Goal: Task Accomplishment & Management: Use online tool/utility

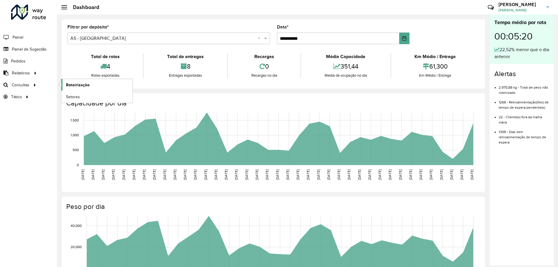
click at [90, 85] on link "Roteirização" at bounding box center [96, 85] width 71 height 12
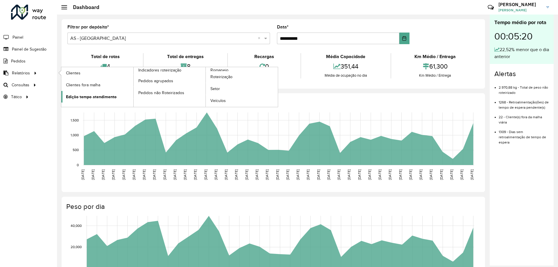
click at [88, 98] on span "Edição tempo atendimento" at bounding box center [91, 97] width 51 height 6
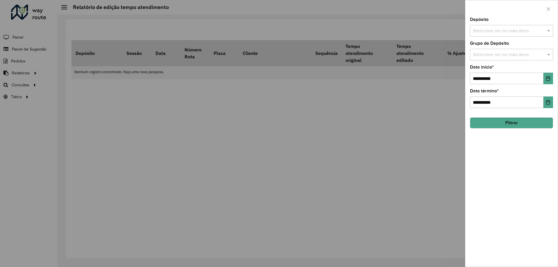
click at [505, 31] on input "text" at bounding box center [508, 31] width 74 height 7
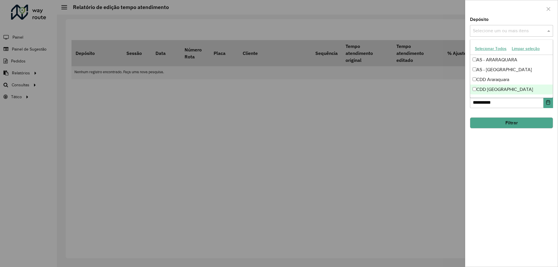
click at [494, 92] on div "CDD [GEOGRAPHIC_DATA]" at bounding box center [511, 90] width 83 height 10
drag, startPoint x: 521, startPoint y: 159, endPoint x: 525, endPoint y: 138, distance: 21.5
click at [521, 158] on div "**********" at bounding box center [511, 141] width 92 height 249
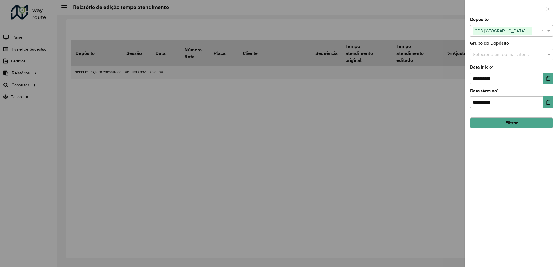
click at [496, 56] on input "text" at bounding box center [508, 54] width 74 height 7
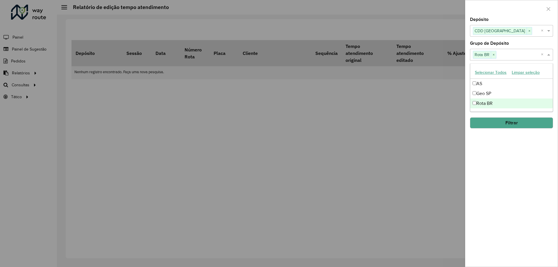
click at [501, 139] on div "**********" at bounding box center [511, 141] width 92 height 249
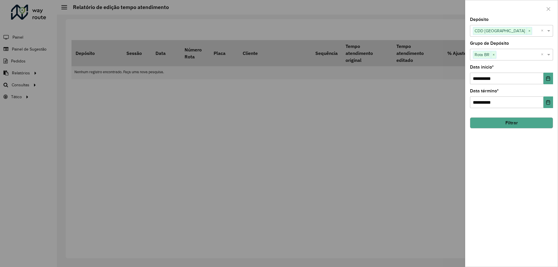
click at [510, 121] on button "Filtrar" at bounding box center [511, 122] width 83 height 11
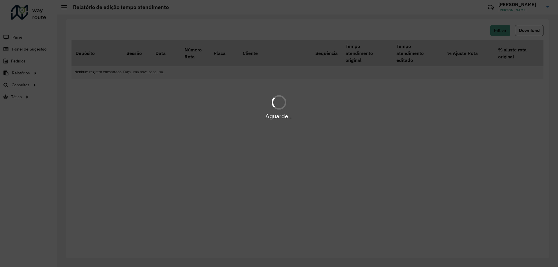
click at [389, 139] on div "Aguarde..." at bounding box center [279, 133] width 558 height 267
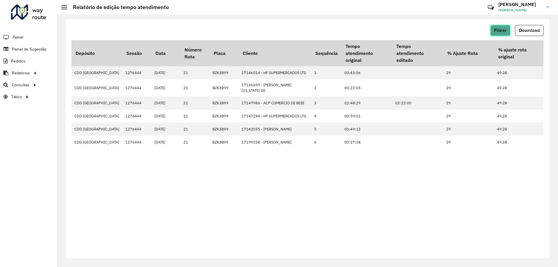
click at [503, 31] on span "Filtrar" at bounding box center [500, 30] width 12 height 5
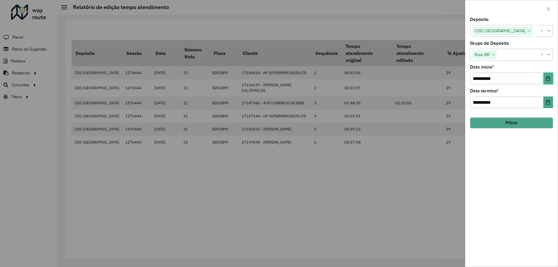
click at [546, 80] on icon "Choose Date" at bounding box center [548, 78] width 4 height 5
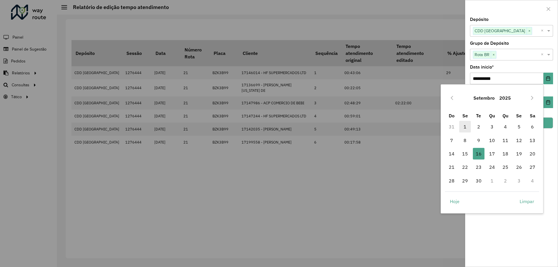
click at [462, 127] on span "1" at bounding box center [465, 127] width 12 height 12
type input "**********"
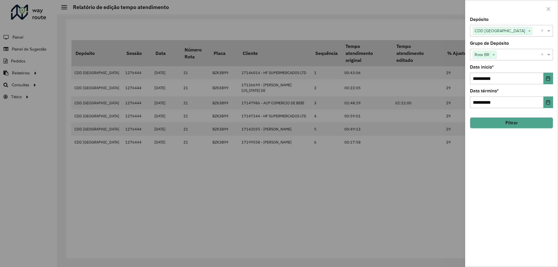
click at [500, 126] on button "Filtrar" at bounding box center [511, 122] width 83 height 11
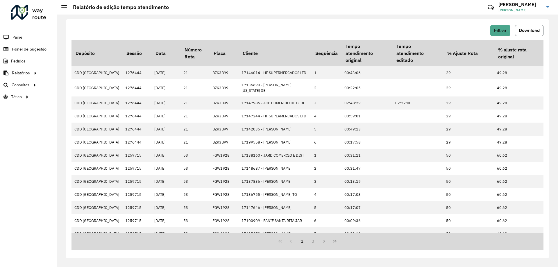
click at [531, 35] on button "Download" at bounding box center [529, 30] width 28 height 11
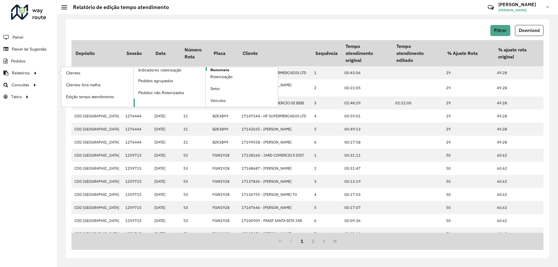
click at [224, 70] on span "Romaneio" at bounding box center [219, 70] width 19 height 6
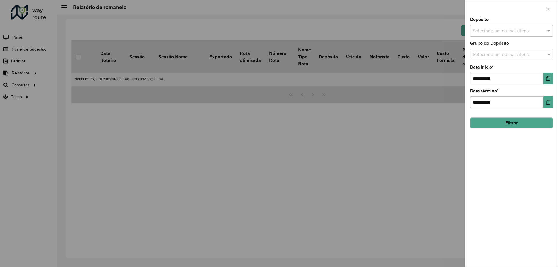
click at [509, 126] on button "Filtrar" at bounding box center [511, 122] width 83 height 11
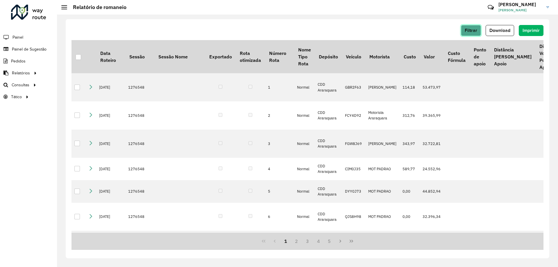
click at [469, 30] on span "Filtrar" at bounding box center [471, 30] width 12 height 5
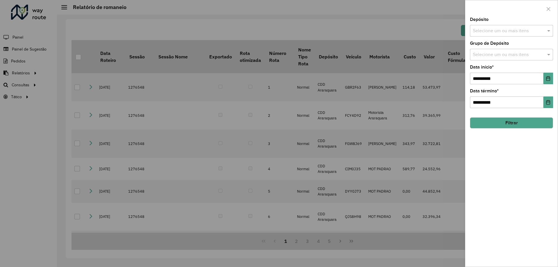
click at [493, 32] on input "text" at bounding box center [508, 31] width 74 height 7
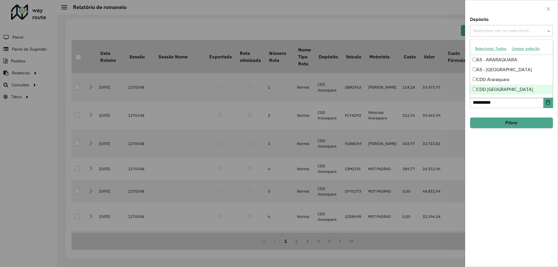
drag, startPoint x: 489, startPoint y: 90, endPoint x: 497, endPoint y: 107, distance: 18.5
click at [489, 90] on div "CDD [GEOGRAPHIC_DATA]" at bounding box center [511, 90] width 83 height 10
click at [523, 170] on div "**********" at bounding box center [511, 141] width 92 height 249
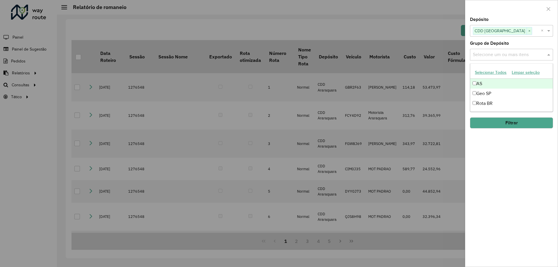
click at [503, 53] on input "text" at bounding box center [508, 54] width 74 height 7
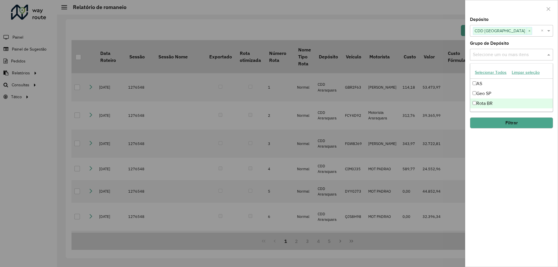
click at [485, 103] on div "Rota BR" at bounding box center [511, 104] width 83 height 10
click at [511, 174] on div "**********" at bounding box center [511, 141] width 92 height 249
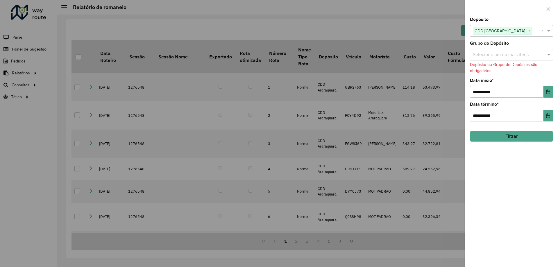
click at [494, 51] on div "Selecione um ou mais itens" at bounding box center [511, 55] width 83 height 12
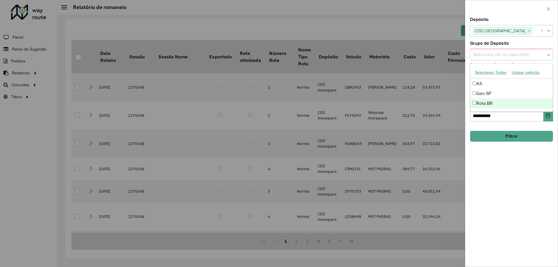
click at [482, 103] on div "Rota BR" at bounding box center [511, 104] width 83 height 10
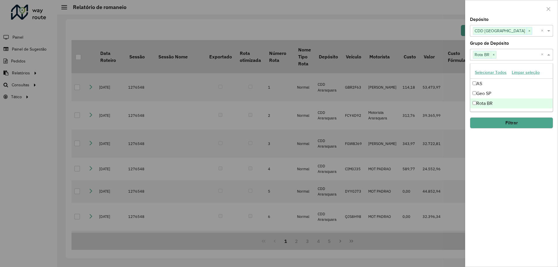
click at [500, 124] on button "Filtrar" at bounding box center [511, 122] width 83 height 11
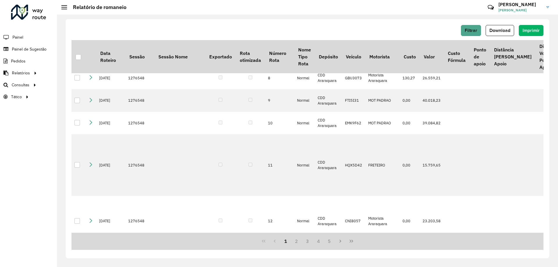
scroll to position [29, 0]
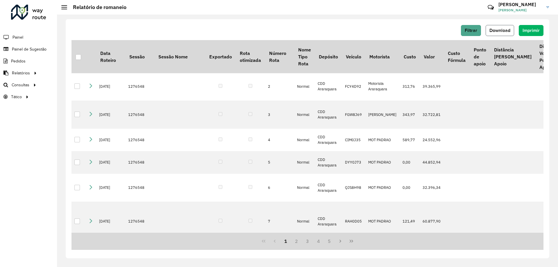
click at [503, 29] on span "Download" at bounding box center [499, 30] width 21 height 5
click at [470, 33] on button "Filtrar" at bounding box center [471, 30] width 20 height 11
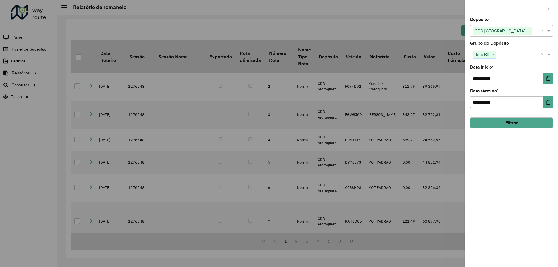
click at [504, 117] on button "Filtrar" at bounding box center [511, 122] width 83 height 11
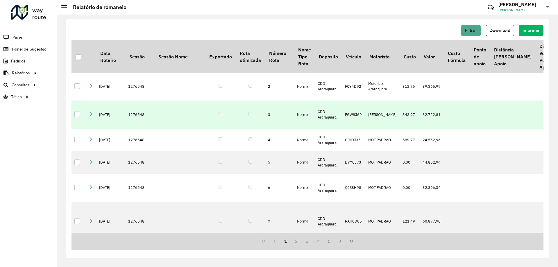
scroll to position [0, 0]
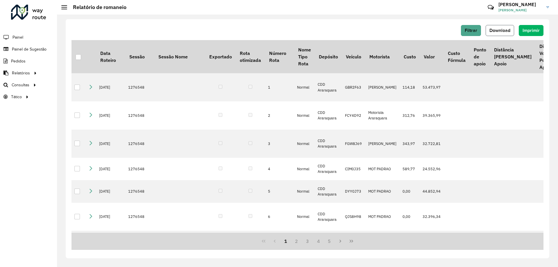
click at [500, 33] on button "Download" at bounding box center [500, 30] width 28 height 11
click at [70, 96] on span "Setores" at bounding box center [73, 97] width 14 height 6
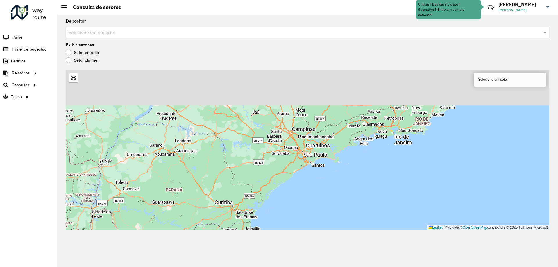
click at [114, 34] on input "text" at bounding box center [302, 32] width 466 height 7
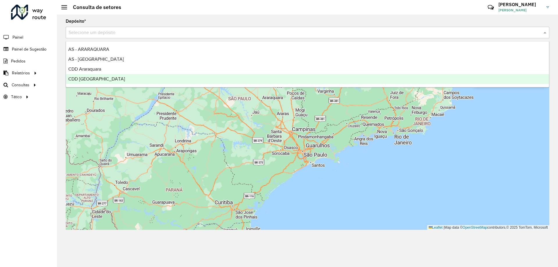
click at [97, 79] on span "CDD [GEOGRAPHIC_DATA]" at bounding box center [96, 78] width 57 height 5
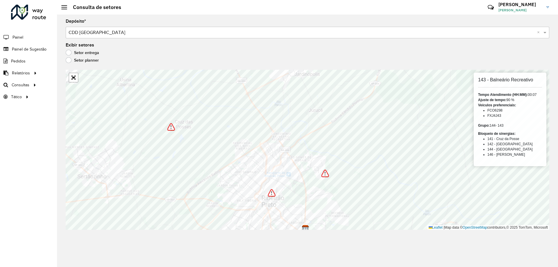
drag, startPoint x: 515, startPoint y: 99, endPoint x: 476, endPoint y: 102, distance: 39.6
click at [476, 102] on div "143 - Balneário Recreativo Tempo Atendimento (HH:MM): 00:07 Ajuste de tempo: 90…" at bounding box center [510, 120] width 73 height 94
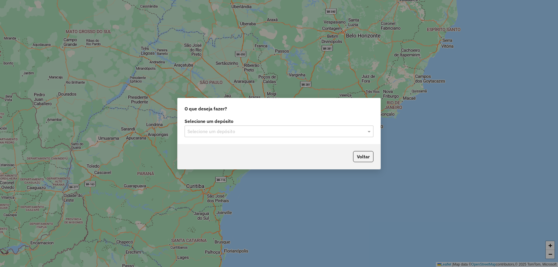
click at [250, 127] on div "Selecione um depósito" at bounding box center [279, 132] width 189 height 12
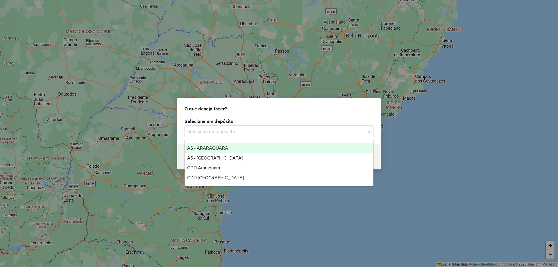
click at [244, 135] on input "text" at bounding box center [272, 131] width 171 height 7
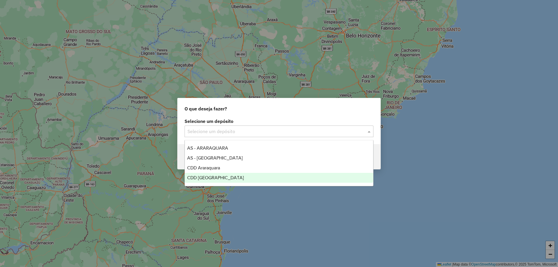
click at [225, 175] on span "CDD [GEOGRAPHIC_DATA]" at bounding box center [215, 177] width 57 height 5
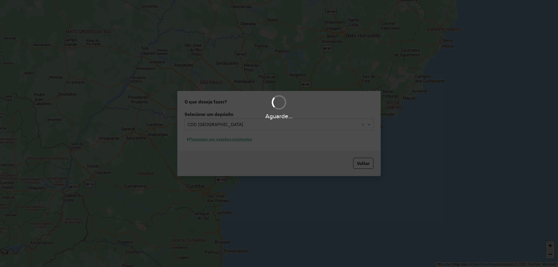
click at [224, 139] on div "Aguarde..." at bounding box center [279, 133] width 558 height 267
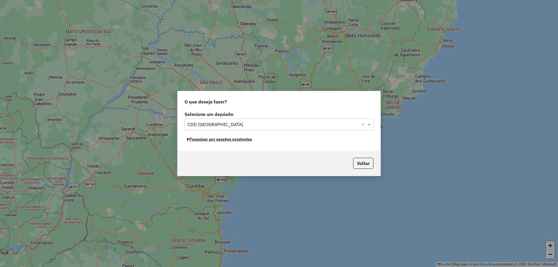
click at [225, 139] on button "Pesquisar por sessões existentes" at bounding box center [220, 139] width 70 height 9
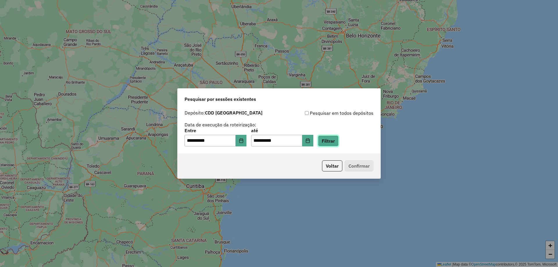
click at [332, 143] on button "Filtrar" at bounding box center [328, 140] width 21 height 11
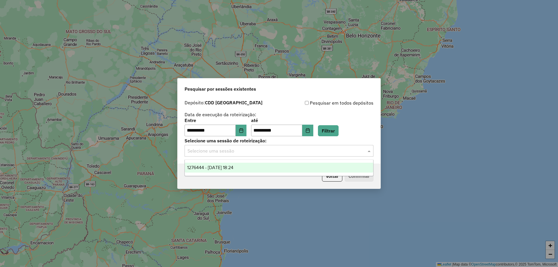
click at [229, 154] on input "text" at bounding box center [272, 151] width 171 height 7
click at [233, 169] on span "1276444 - 16/09/2025 18:24" at bounding box center [210, 167] width 46 height 5
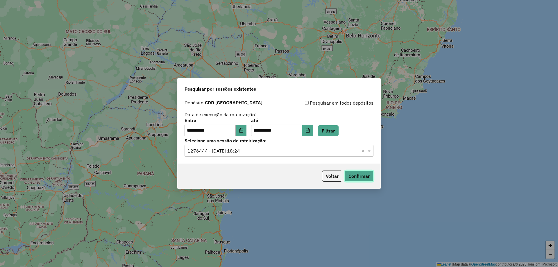
click at [369, 178] on button "Confirmar" at bounding box center [359, 176] width 29 height 11
